Goal: Task Accomplishment & Management: Manage account settings

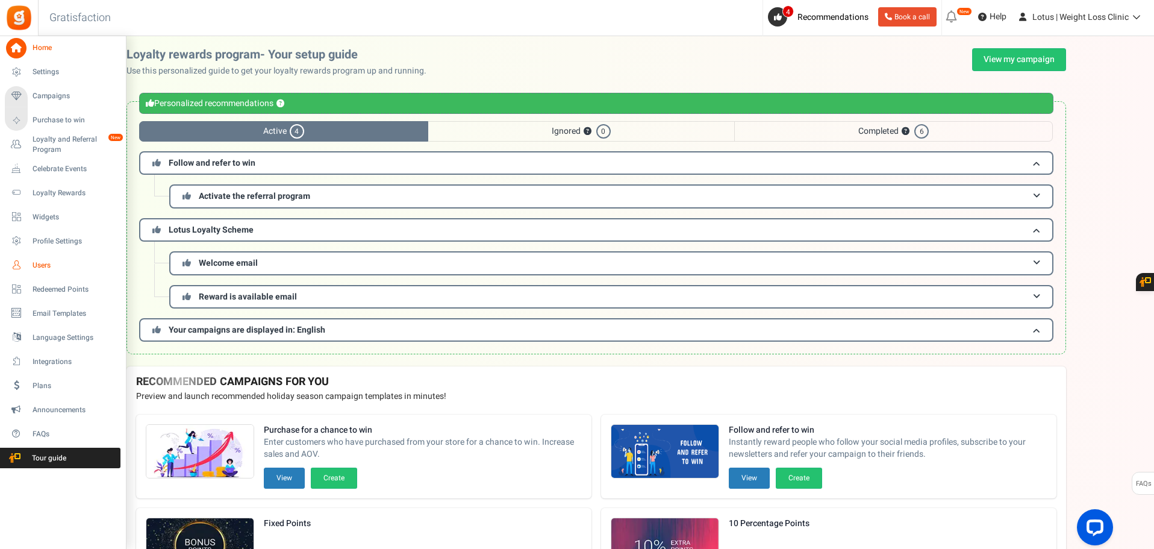
click at [45, 260] on span "Users" at bounding box center [75, 265] width 84 height 10
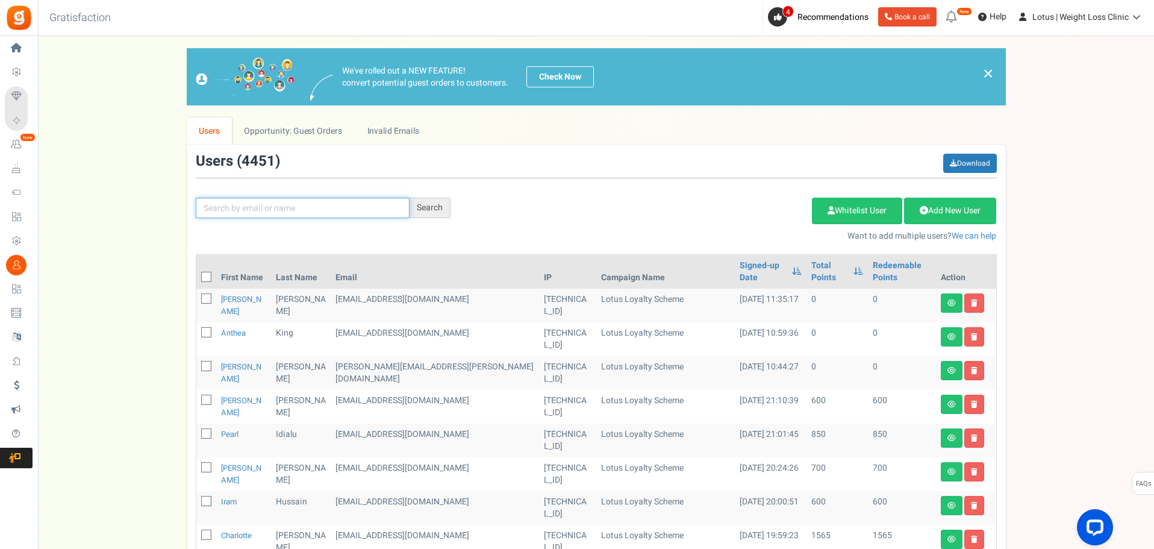
click at [287, 206] on input "text" at bounding box center [303, 208] width 214 height 20
type input "[PERSON_NAME]"
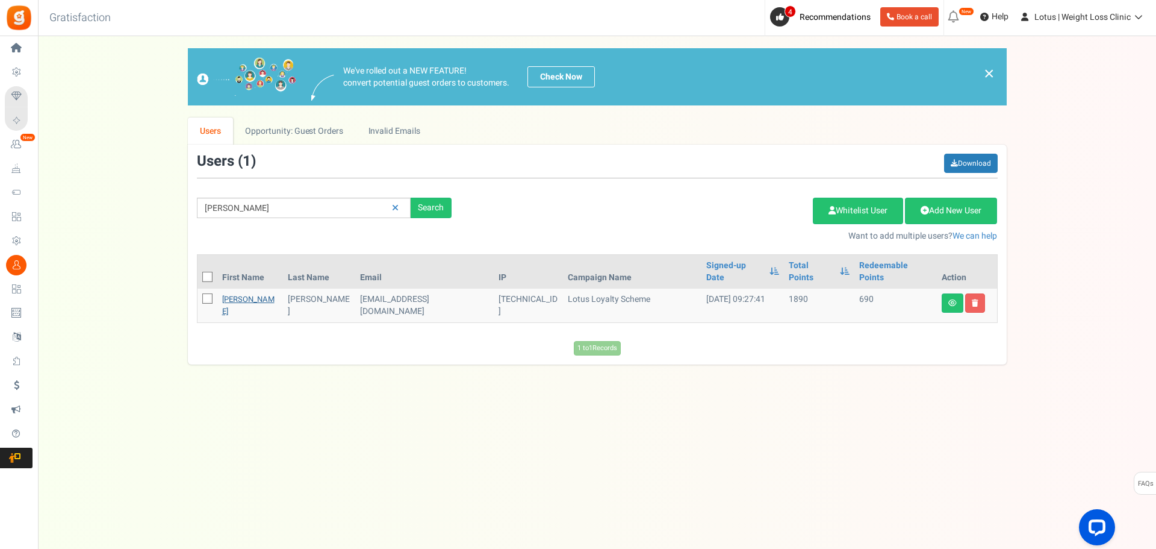
click at [234, 293] on link "[PERSON_NAME]" at bounding box center [248, 304] width 52 height 23
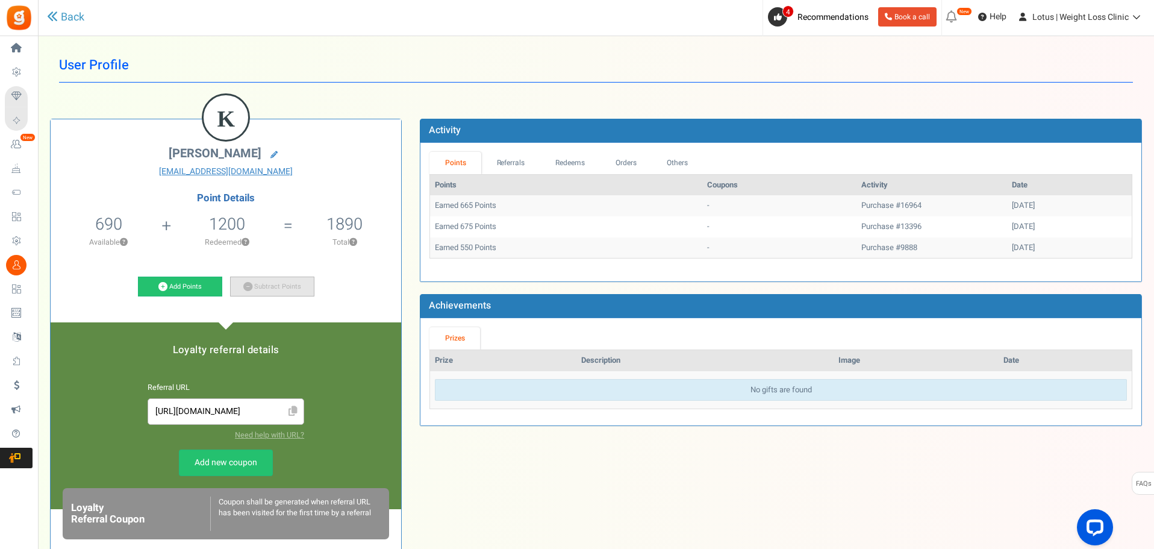
click at [271, 281] on link "Subtract Points" at bounding box center [272, 286] width 84 height 20
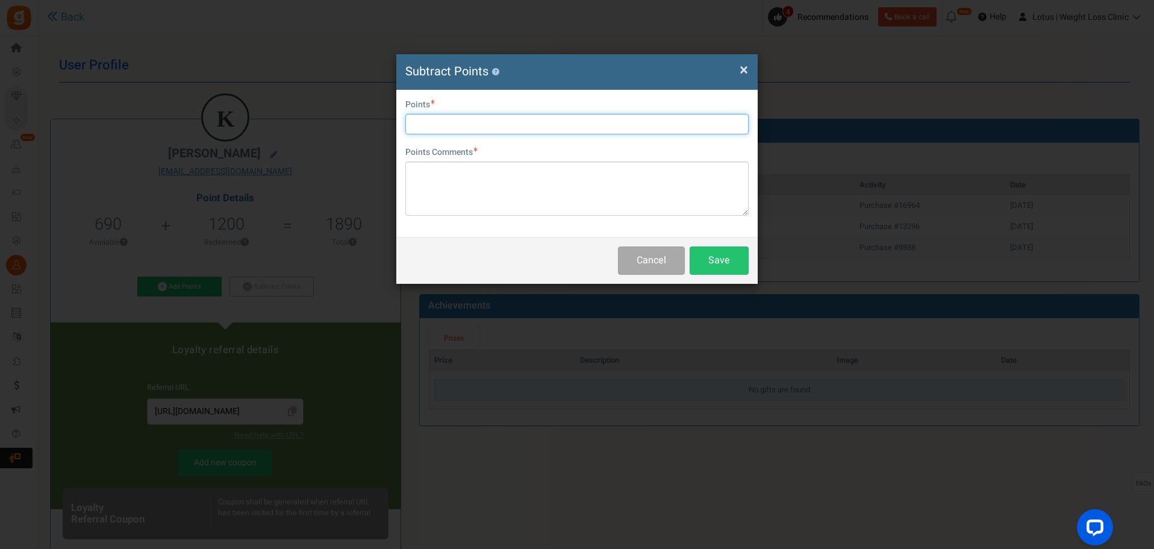
drag, startPoint x: 451, startPoint y: 130, endPoint x: 442, endPoint y: 125, distance: 9.7
click at [442, 126] on input "text" at bounding box center [576, 124] width 343 height 20
type input "690"
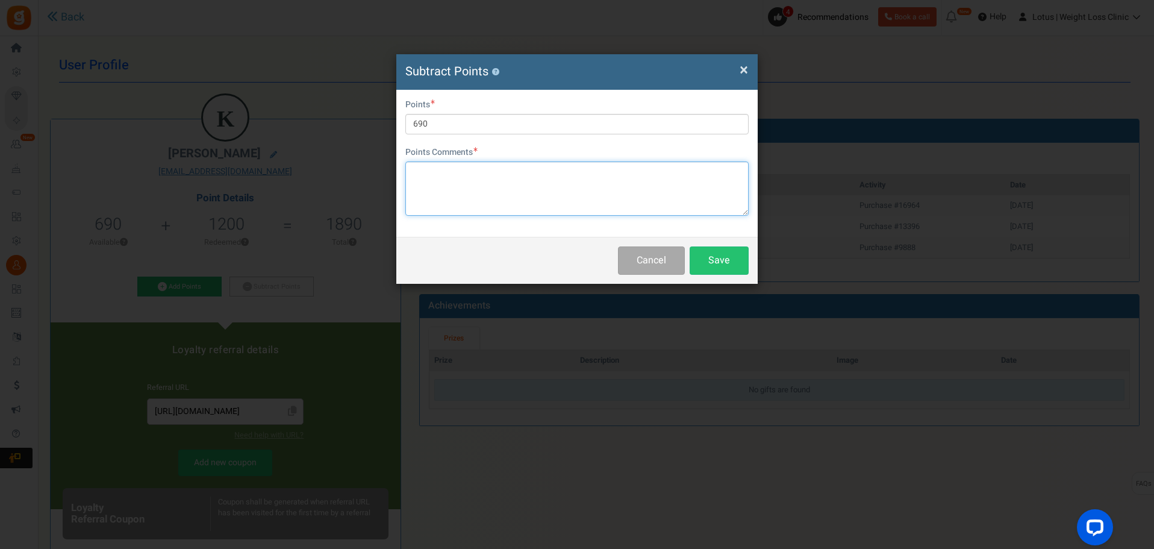
click at [525, 209] on textarea at bounding box center [576, 188] width 343 height 54
type textarea "Paid via payment link"
click at [729, 260] on button "Save" at bounding box center [719, 260] width 59 height 28
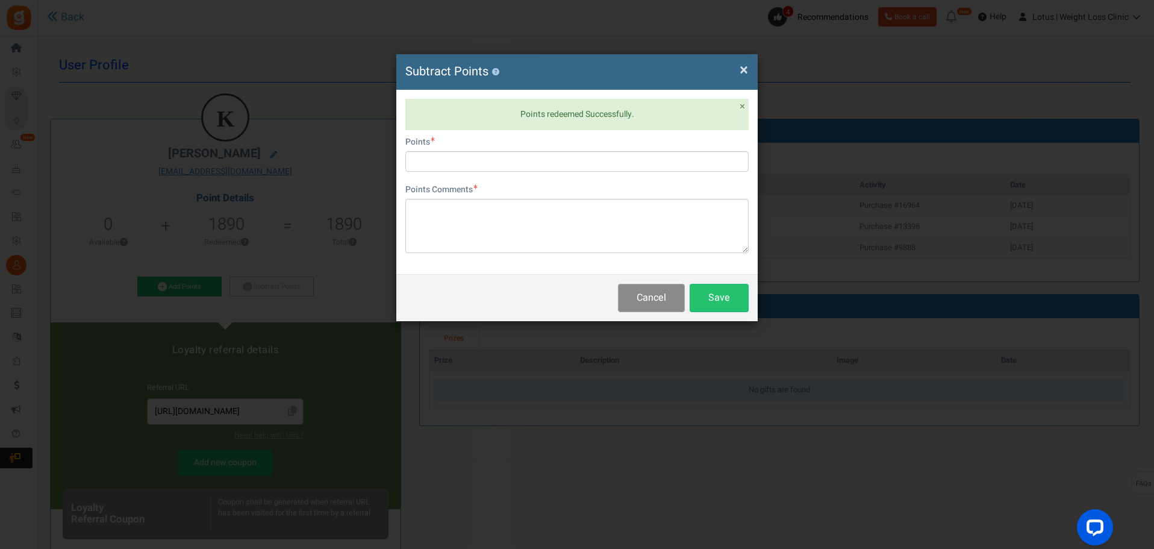
click at [666, 294] on button "Cancel" at bounding box center [651, 298] width 67 height 28
